Goal: Task Accomplishment & Management: Manage account settings

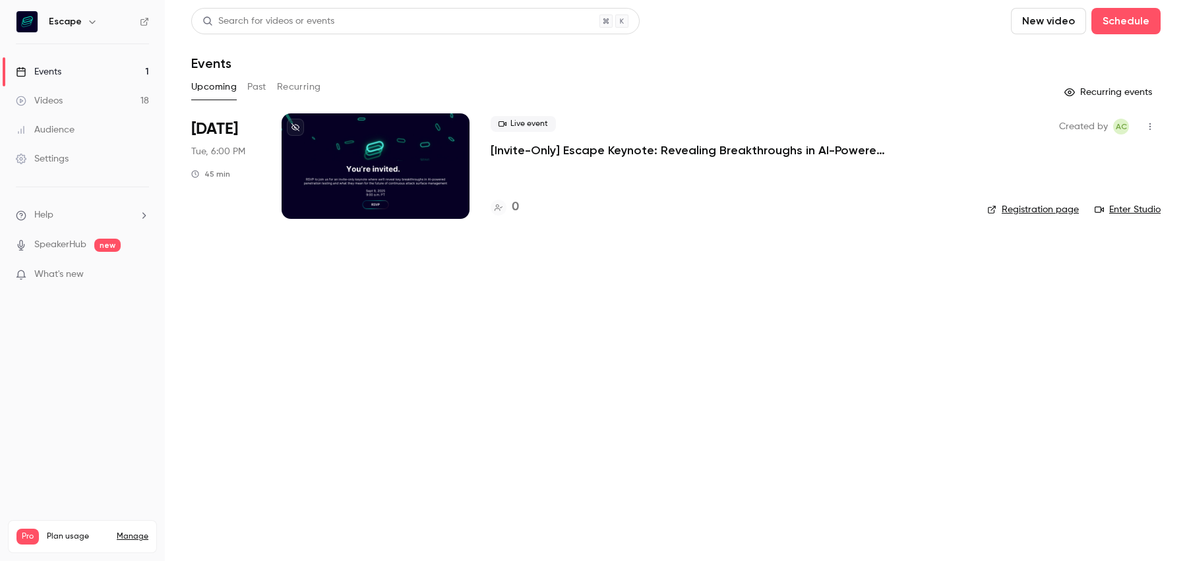
click at [884, 150] on p "[Invite-Only] Escape Keynote: Revealing Breakthroughs in AI-Powered Penetration…" at bounding box center [688, 150] width 396 height 16
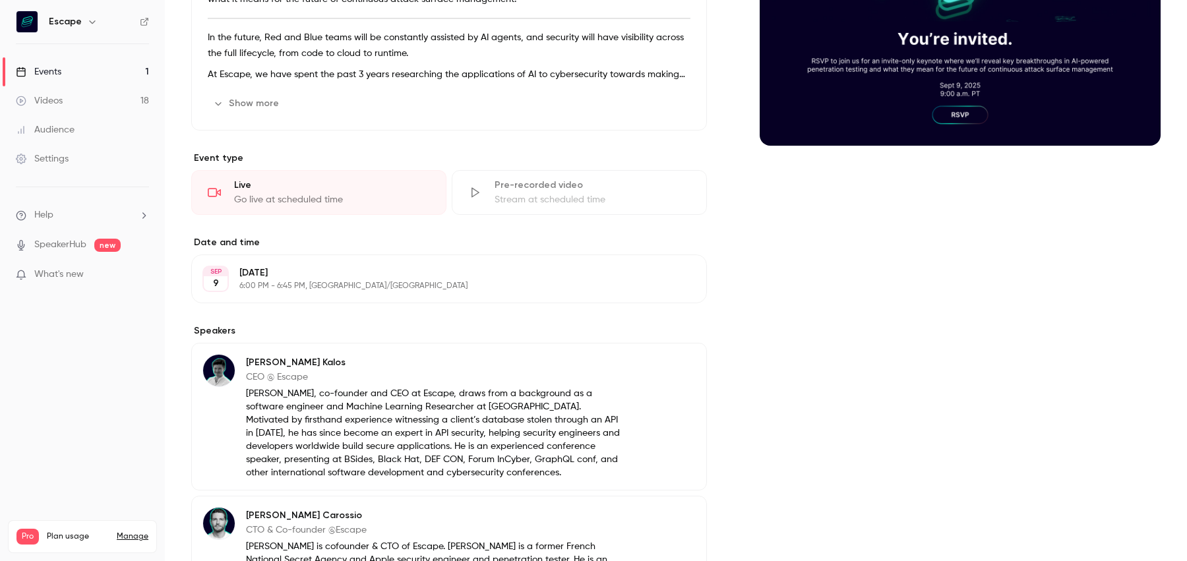
scroll to position [382, 0]
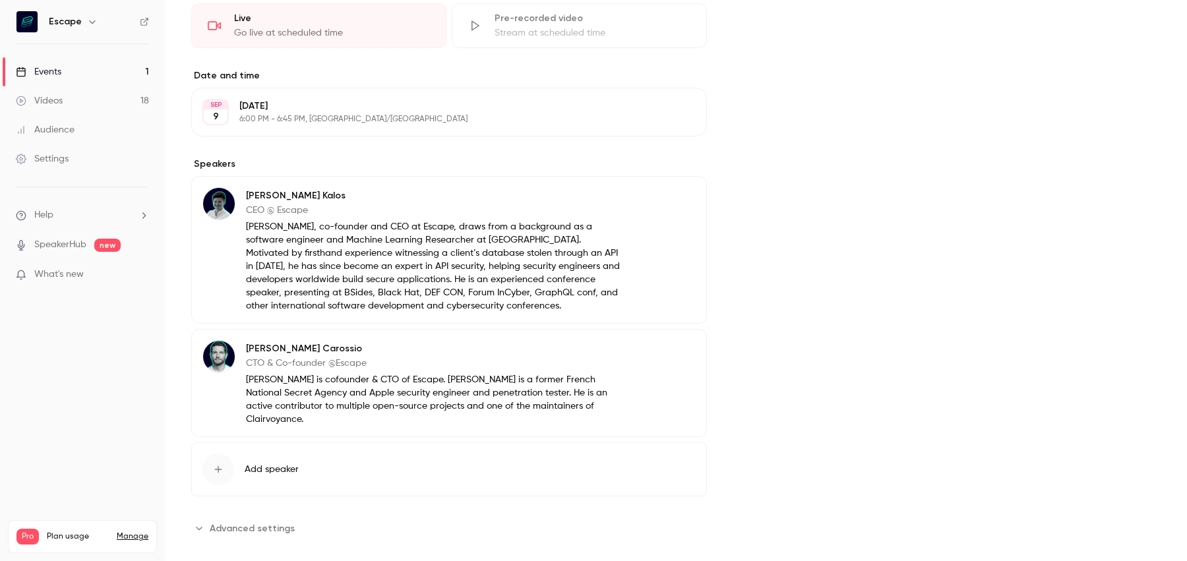
click at [322, 392] on p "[PERSON_NAME] is cofounder & CTO of Escape. [PERSON_NAME] is a former French Na…" at bounding box center [433, 399] width 375 height 53
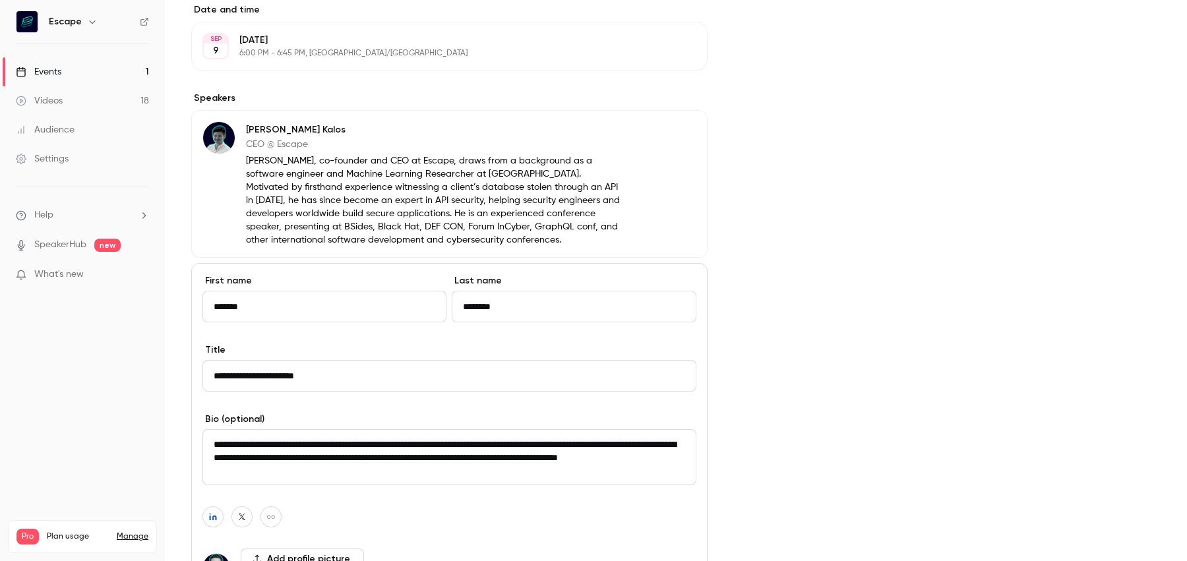
scroll to position [495, 0]
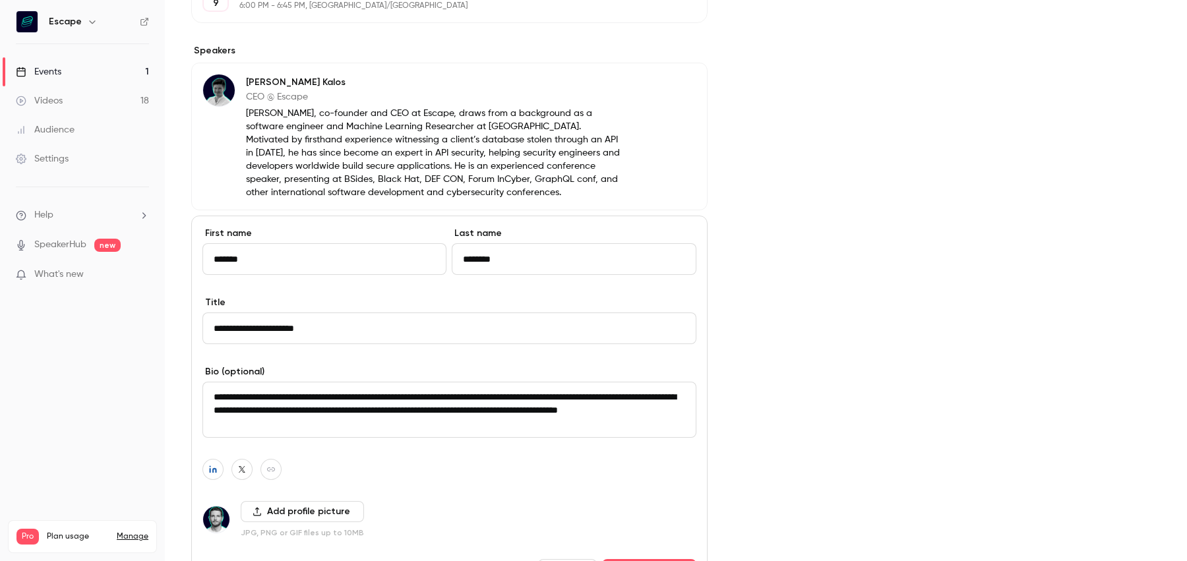
click at [262, 396] on textarea "**********" at bounding box center [449, 410] width 494 height 56
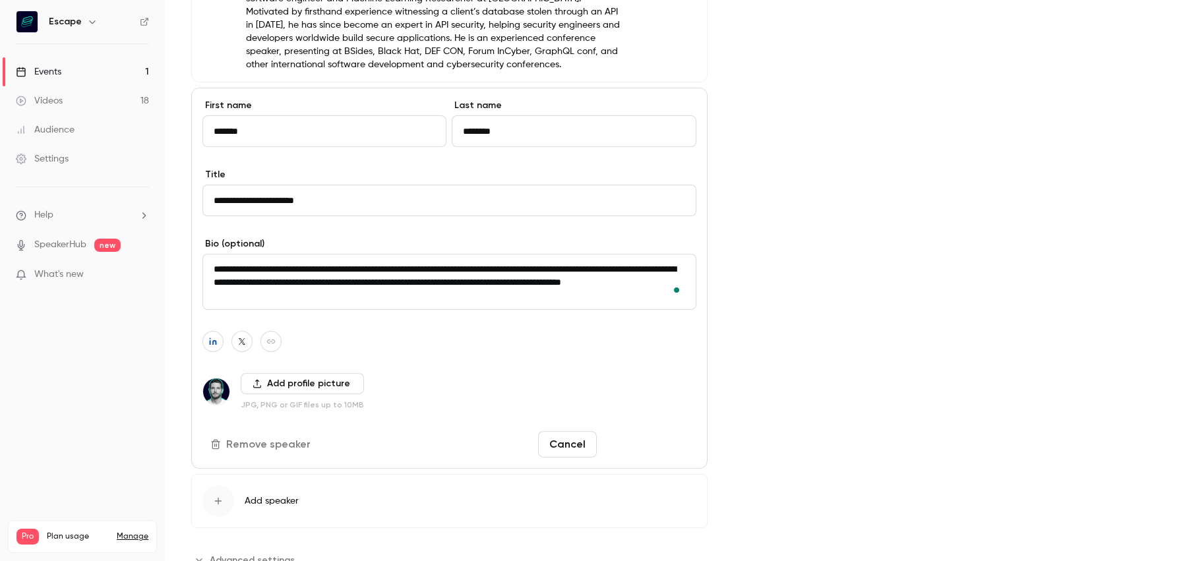
type textarea "**********"
click at [636, 447] on button "Save changes" at bounding box center [649, 444] width 94 height 26
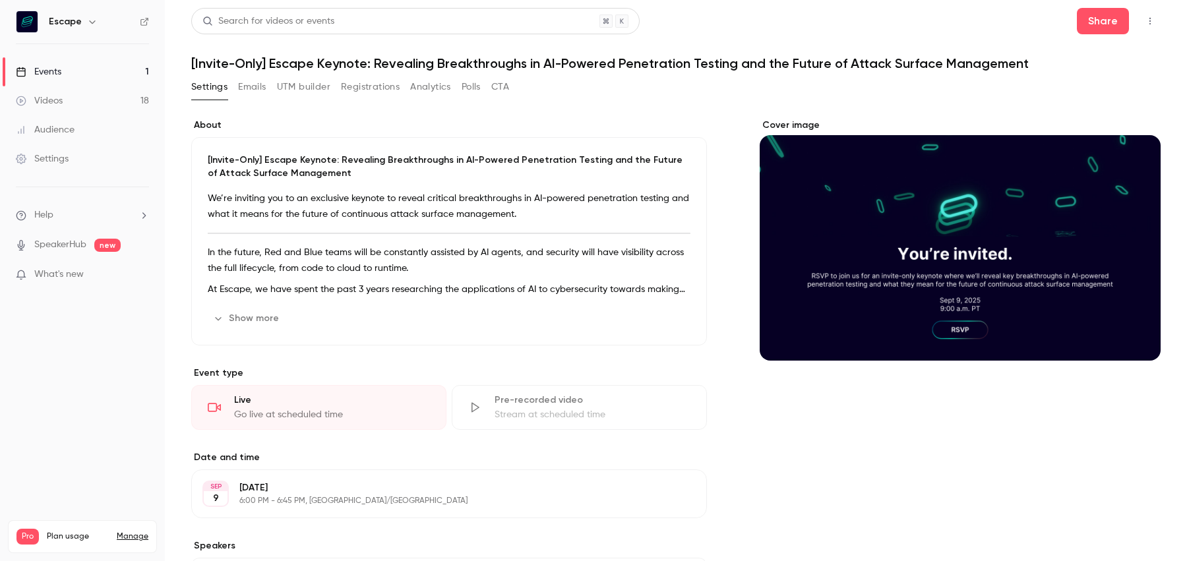
scroll to position [382, 0]
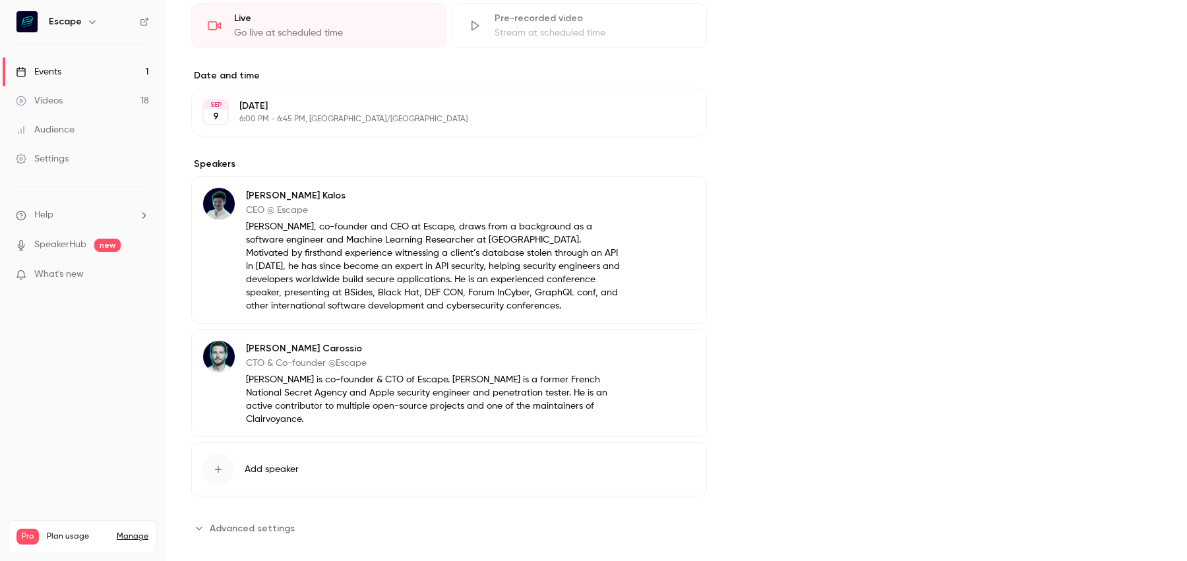
click at [506, 388] on p "[PERSON_NAME] is co-founder & CTO of Escape. [PERSON_NAME] is a former French N…" at bounding box center [433, 399] width 375 height 53
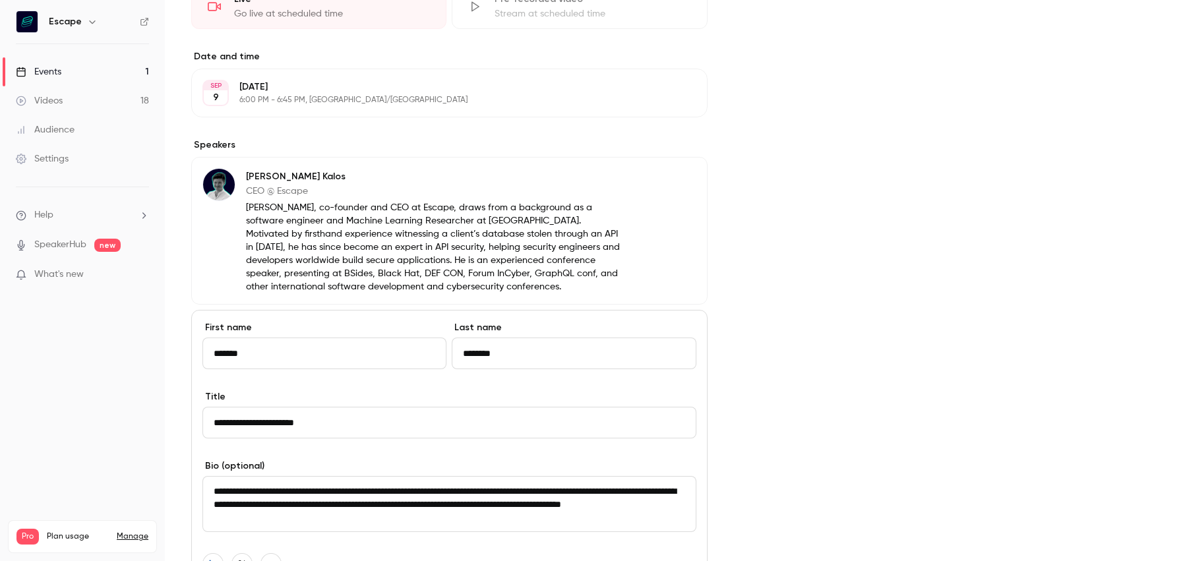
scroll to position [514, 0]
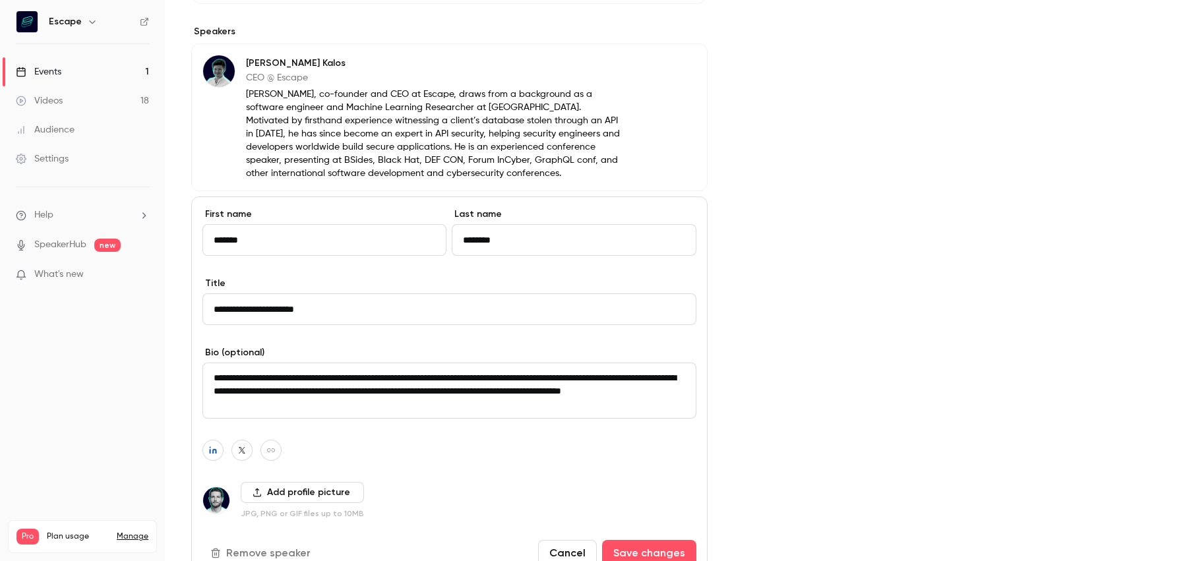
click at [574, 551] on button "Cancel" at bounding box center [567, 553] width 59 height 26
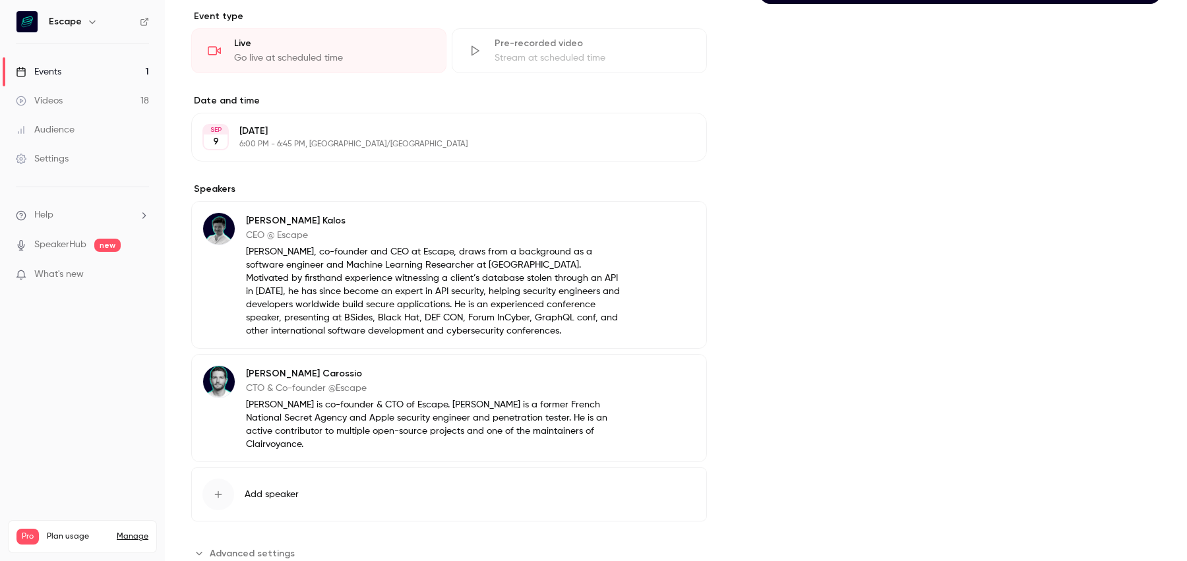
scroll to position [0, 0]
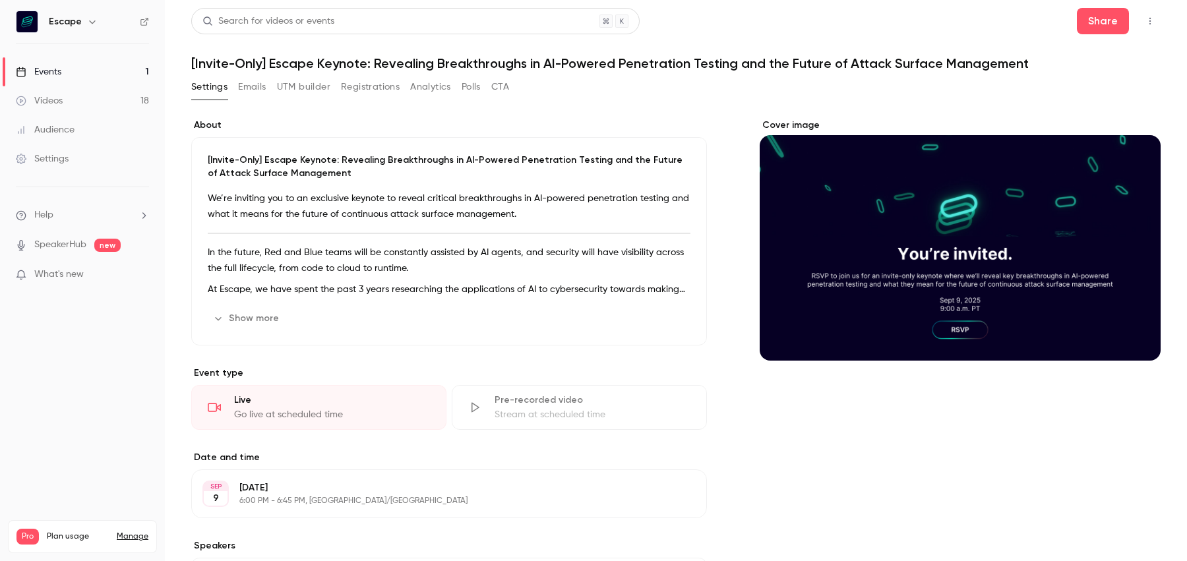
click at [254, 310] on button "Show more" at bounding box center [247, 318] width 79 height 21
